Goal: Contribute content: Contribute content

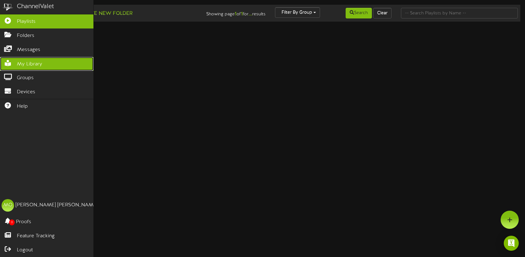
click at [31, 62] on span "My Library" at bounding box center [29, 64] width 25 height 7
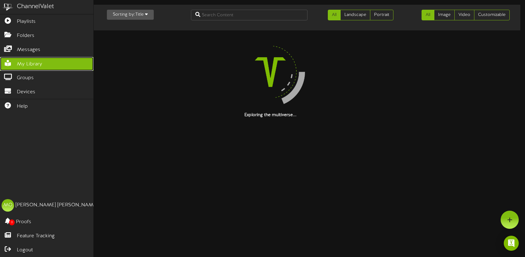
click at [31, 62] on span "My Library" at bounding box center [29, 64] width 25 height 7
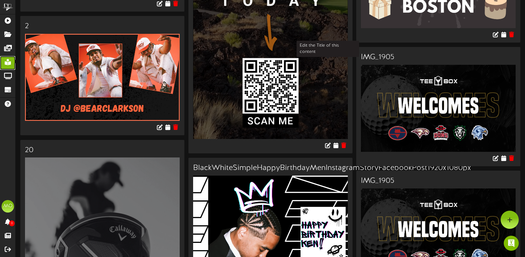
scroll to position [755, 0]
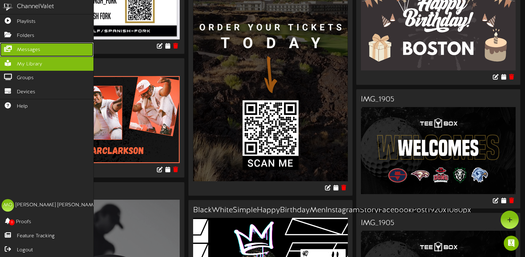
click at [12, 51] on link "Messages" at bounding box center [46, 50] width 93 height 14
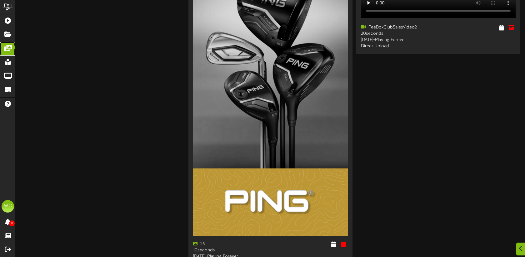
scroll to position [1788, 0]
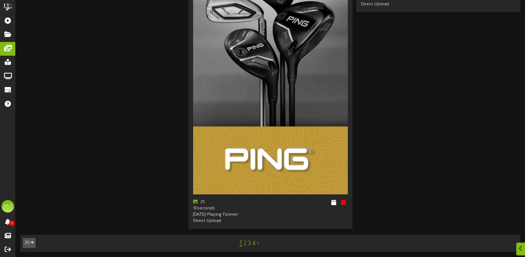
click at [245, 243] on link "2" at bounding box center [244, 243] width 3 height 7
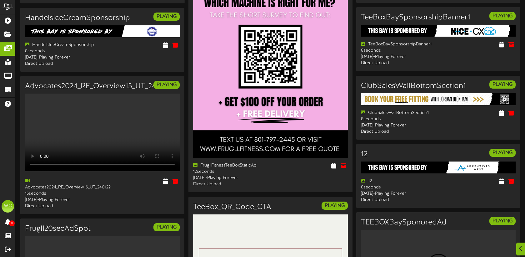
scroll to position [169, 0]
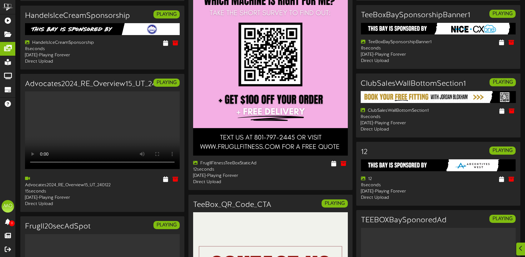
click at [464, 103] on img at bounding box center [438, 97] width 155 height 12
click at [456, 116] on div at bounding box center [479, 112] width 82 height 8
click at [522, 252] on div at bounding box center [520, 248] width 11 height 15
click at [513, 222] on div at bounding box center [510, 219] width 18 height 18
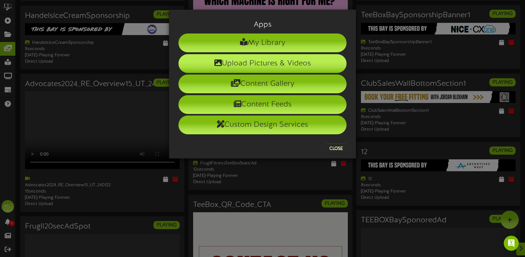
click at [254, 61] on li "Upload Pictures & Videos" at bounding box center [262, 63] width 168 height 19
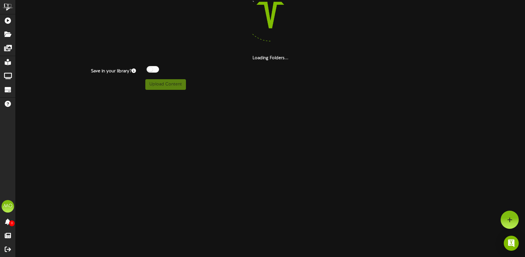
scroll to position [140, 0]
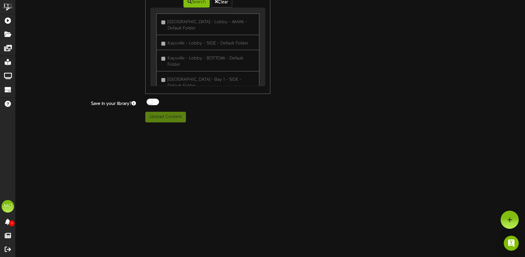
click at [201, 89] on div "0 Folders selected Search Clear [GEOGRAPHIC_DATA] - Lobby - MAIN - Default Fold…" at bounding box center [207, 34] width 125 height 119
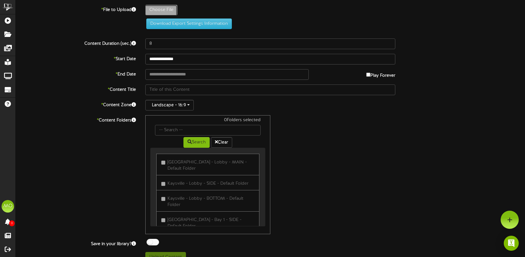
type input "**********"
type input "ClubSalesBottomSectionZachChisolm1"
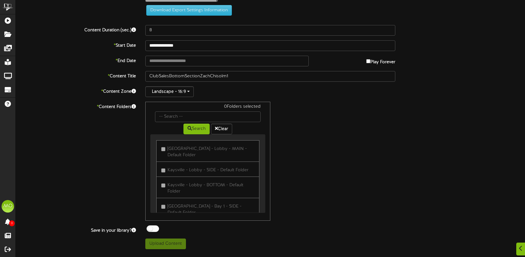
scroll to position [23, 0]
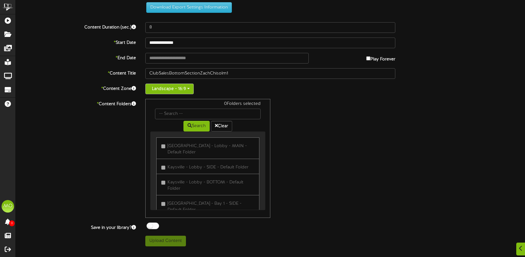
click at [166, 90] on button "Landscape - 16:9" at bounding box center [169, 88] width 48 height 11
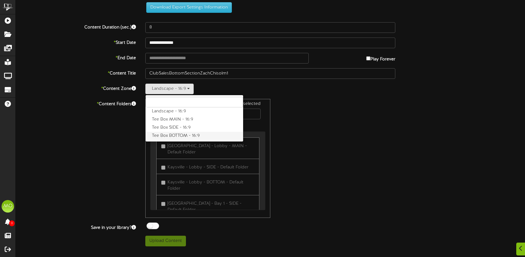
click at [175, 135] on label "Tee Box BOTTOM - 16:9" at bounding box center [195, 136] width 98 height 8
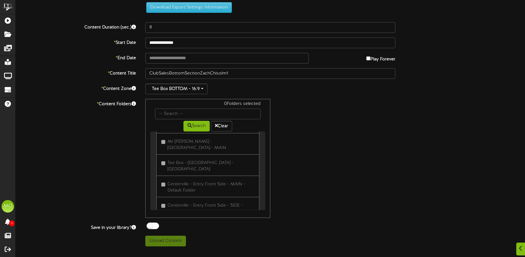
scroll to position [0, 0]
